Goal: Transaction & Acquisition: Book appointment/travel/reservation

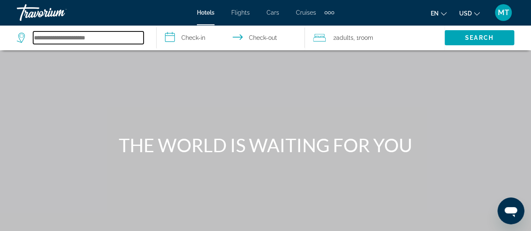
click at [79, 38] on input "Search hotel destination" at bounding box center [88, 37] width 110 height 13
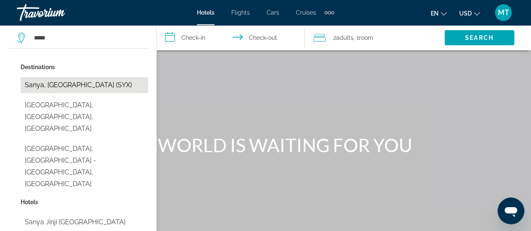
click at [81, 86] on button "Sanya, China (SYX)" at bounding box center [85, 85] width 128 height 16
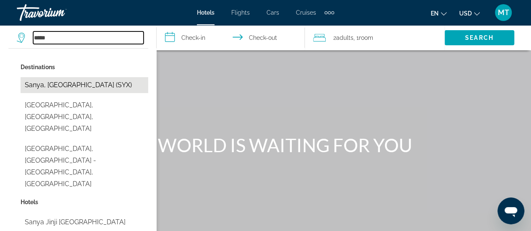
type input "**********"
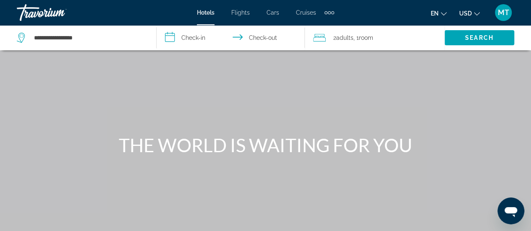
click at [198, 32] on input "**********" at bounding box center [231, 39] width 151 height 28
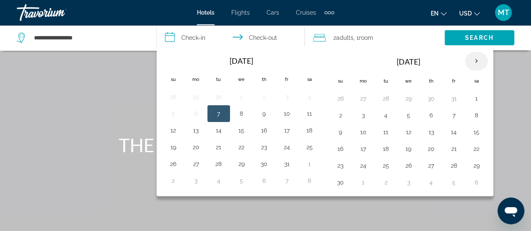
click at [477, 60] on th "Next month" at bounding box center [476, 61] width 23 height 18
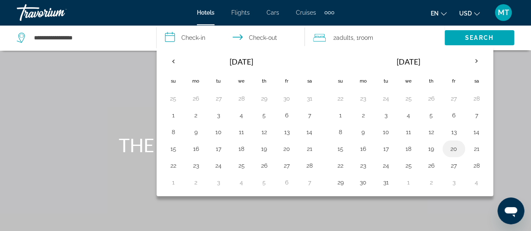
click at [450, 146] on button "20" at bounding box center [453, 149] width 13 height 12
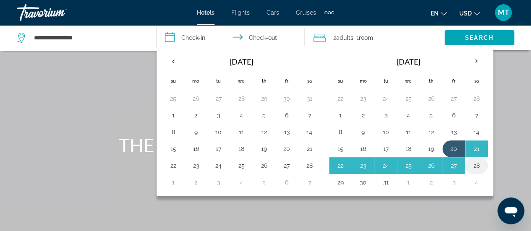
click at [474, 165] on button "28" at bounding box center [475, 166] width 13 height 12
type input "**********"
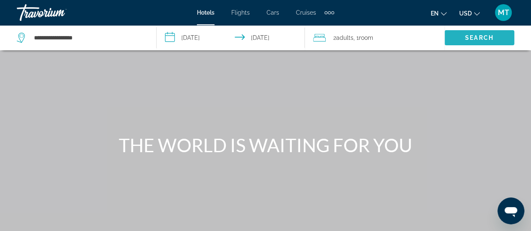
click at [465, 36] on span "Search" at bounding box center [479, 37] width 29 height 7
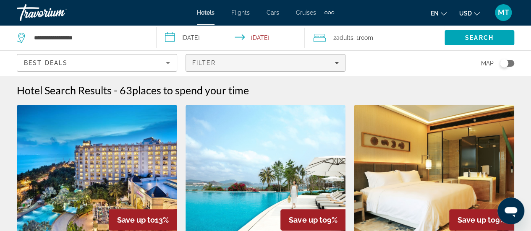
click at [336, 65] on icon "Filters" at bounding box center [336, 63] width 4 height 4
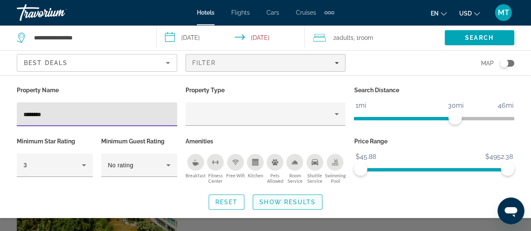
type input "********"
click at [305, 204] on span "Show Results" at bounding box center [287, 202] width 56 height 7
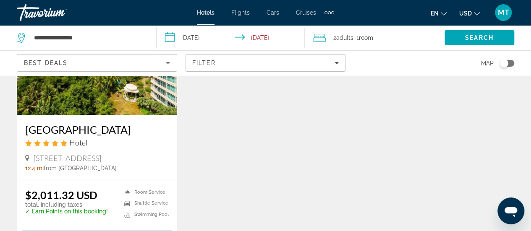
scroll to position [124, 0]
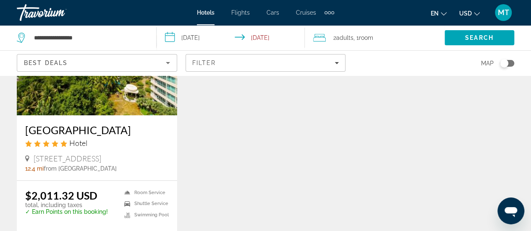
click at [95, 99] on img "Main content" at bounding box center [97, 48] width 160 height 134
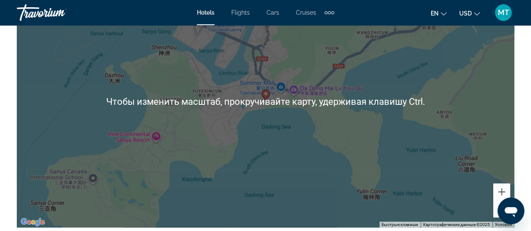
scroll to position [1017, 0]
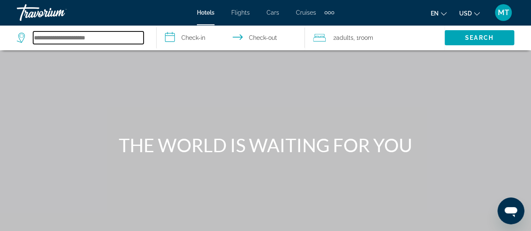
click at [75, 36] on input "Search hotel destination" at bounding box center [88, 37] width 110 height 13
click at [88, 37] on input "Search hotel destination" at bounding box center [88, 37] width 110 height 13
type input "*"
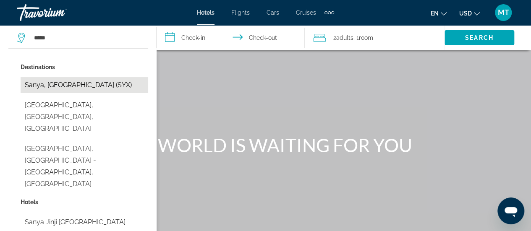
click at [45, 82] on button "Sanya, China (SYX)" at bounding box center [85, 85] width 128 height 16
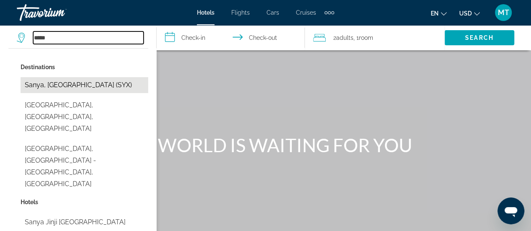
type input "**********"
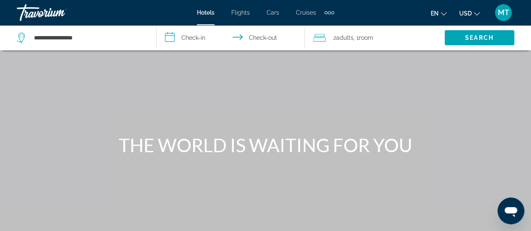
click at [190, 36] on input "**********" at bounding box center [231, 39] width 151 height 28
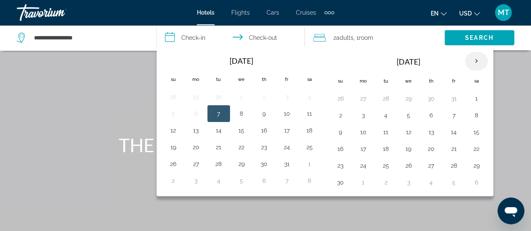
click at [472, 58] on th "Next month" at bounding box center [476, 61] width 23 height 18
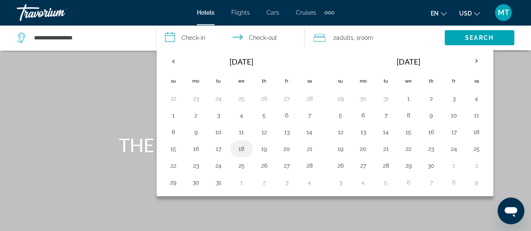
click at [242, 145] on button "18" at bounding box center [241, 149] width 13 height 12
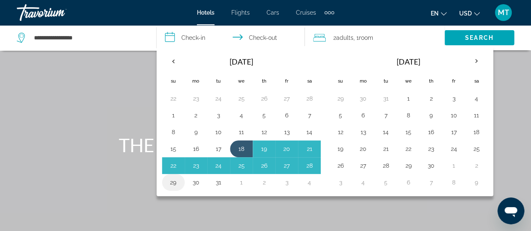
click at [173, 182] on button "29" at bounding box center [173, 183] width 13 height 12
type input "**********"
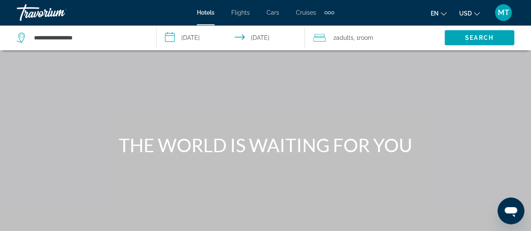
click at [350, 39] on span "Adults" at bounding box center [344, 37] width 17 height 7
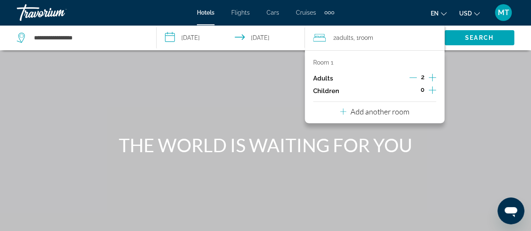
click at [432, 78] on icon "Increment adults" at bounding box center [432, 78] width 8 height 8
click at [432, 90] on icon "Increment children" at bounding box center [432, 90] width 8 height 8
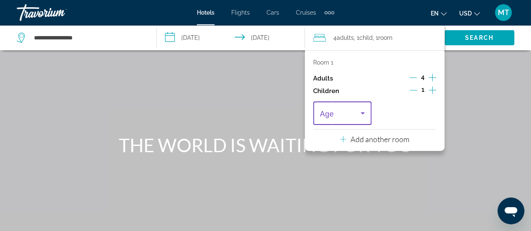
click at [362, 114] on icon "Travelers: 4 adults, 1 child" at bounding box center [362, 113] width 10 height 10
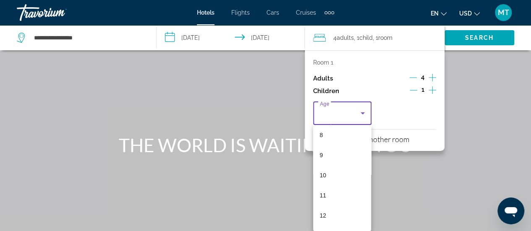
scroll to position [167, 0]
click at [322, 192] on span "11" at bounding box center [323, 193] width 7 height 10
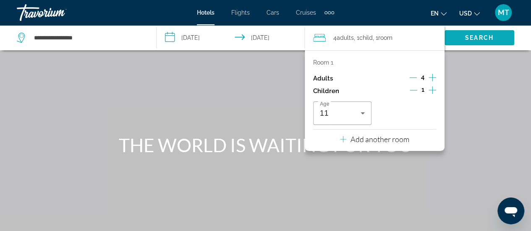
click at [475, 36] on span "Search" at bounding box center [479, 37] width 29 height 7
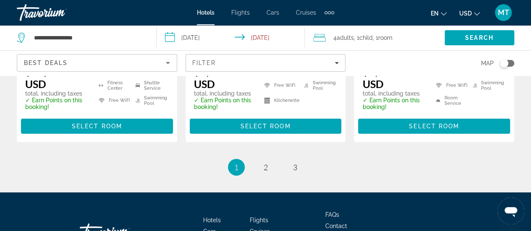
scroll to position [1312, 0]
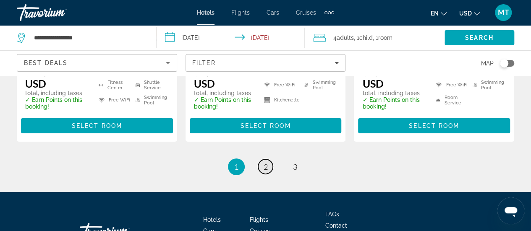
click at [266, 162] on span "2" at bounding box center [265, 166] width 4 height 9
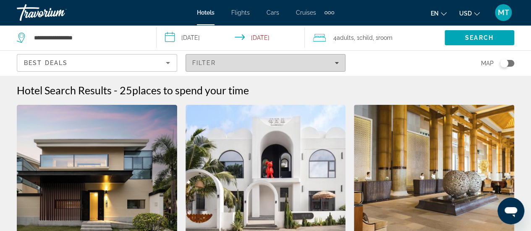
click at [311, 64] on div "Filter" at bounding box center [265, 63] width 147 height 7
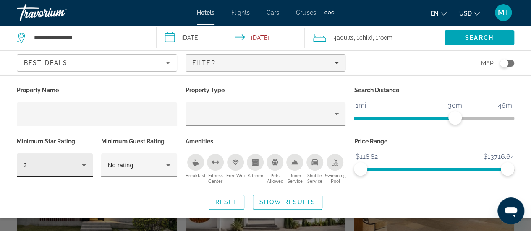
click at [86, 171] on div "3" at bounding box center [54, 165] width 63 height 23
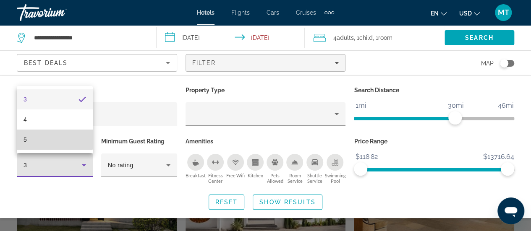
click at [31, 136] on mat-option "5" at bounding box center [55, 140] width 76 height 20
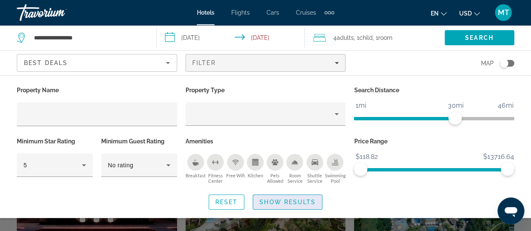
click at [268, 205] on span "Search widget" at bounding box center [287, 202] width 69 height 20
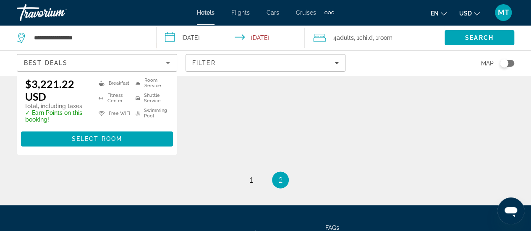
scroll to position [615, 0]
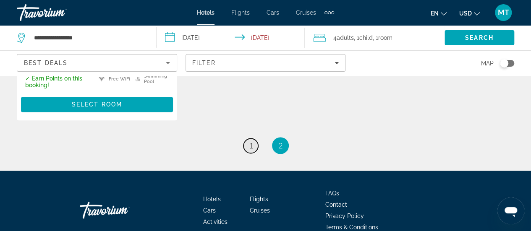
drag, startPoint x: 268, startPoint y: 205, endPoint x: 249, endPoint y: 136, distance: 72.0
click at [249, 141] on span "1" at bounding box center [251, 145] width 4 height 9
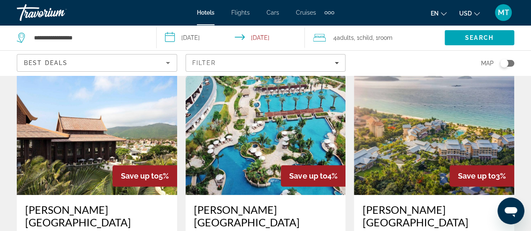
scroll to position [44, 0]
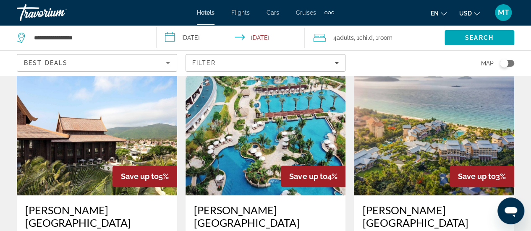
click at [84, 135] on img "Main content" at bounding box center [97, 128] width 160 height 134
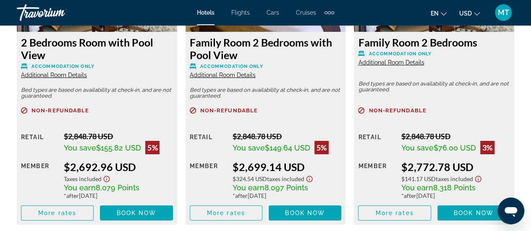
scroll to position [1399, 0]
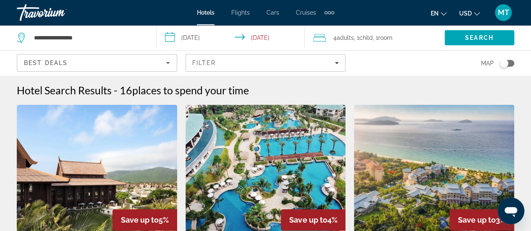
click at [275, 149] on img "Main content" at bounding box center [265, 172] width 160 height 134
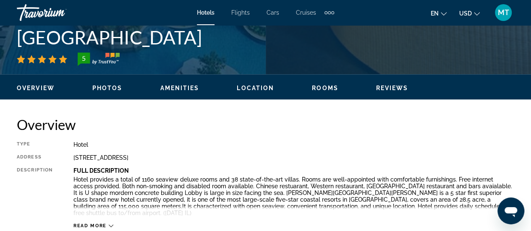
scroll to position [289, 0]
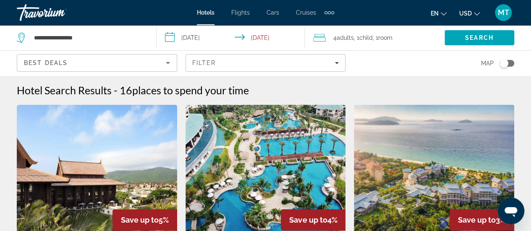
click at [382, 39] on span "Room" at bounding box center [385, 37] width 14 height 7
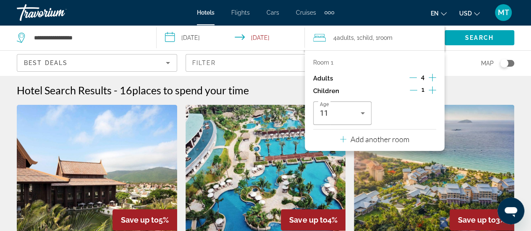
click at [412, 78] on icon "Decrement adults" at bounding box center [413, 78] width 8 height 8
click at [367, 139] on p "Add another room" at bounding box center [379, 139] width 59 height 9
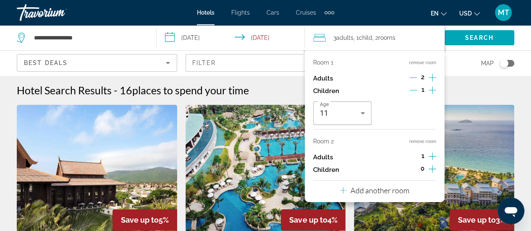
click at [429, 158] on icon "Increment adults" at bounding box center [432, 156] width 8 height 10
click at [467, 34] on span "Search" at bounding box center [479, 38] width 70 height 20
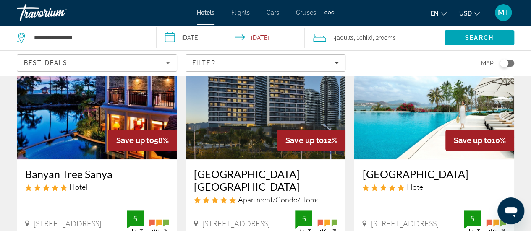
scroll to position [82, 0]
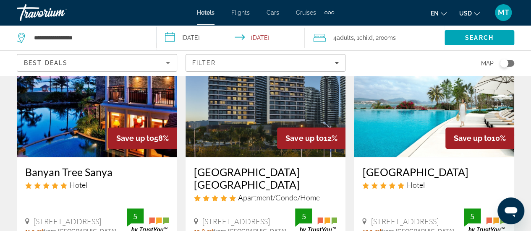
click at [256, 112] on img "Main content" at bounding box center [265, 90] width 160 height 134
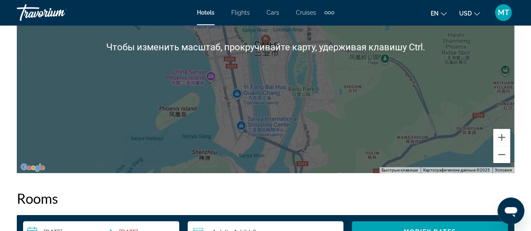
scroll to position [984, 0]
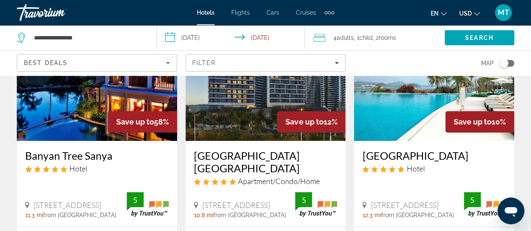
scroll to position [115, 0]
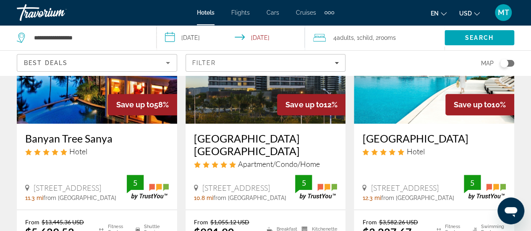
click at [402, 99] on img "Main content" at bounding box center [434, 57] width 160 height 134
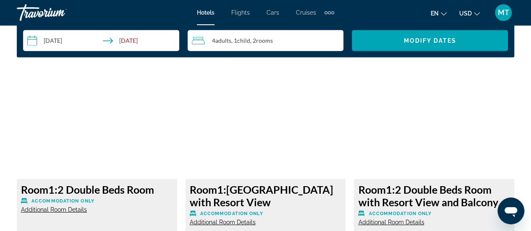
scroll to position [1260, 0]
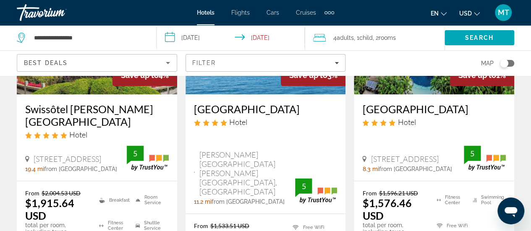
scroll to position [500, 0]
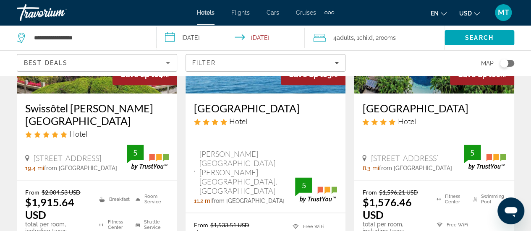
click at [94, 89] on img "Main content" at bounding box center [97, 26] width 160 height 134
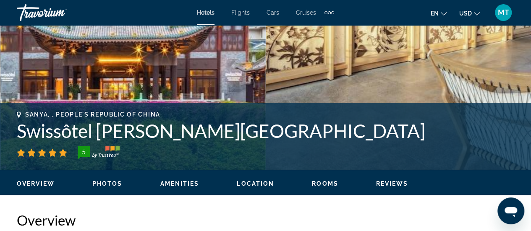
scroll to position [254, 0]
